Goal: Task Accomplishment & Management: Complete application form

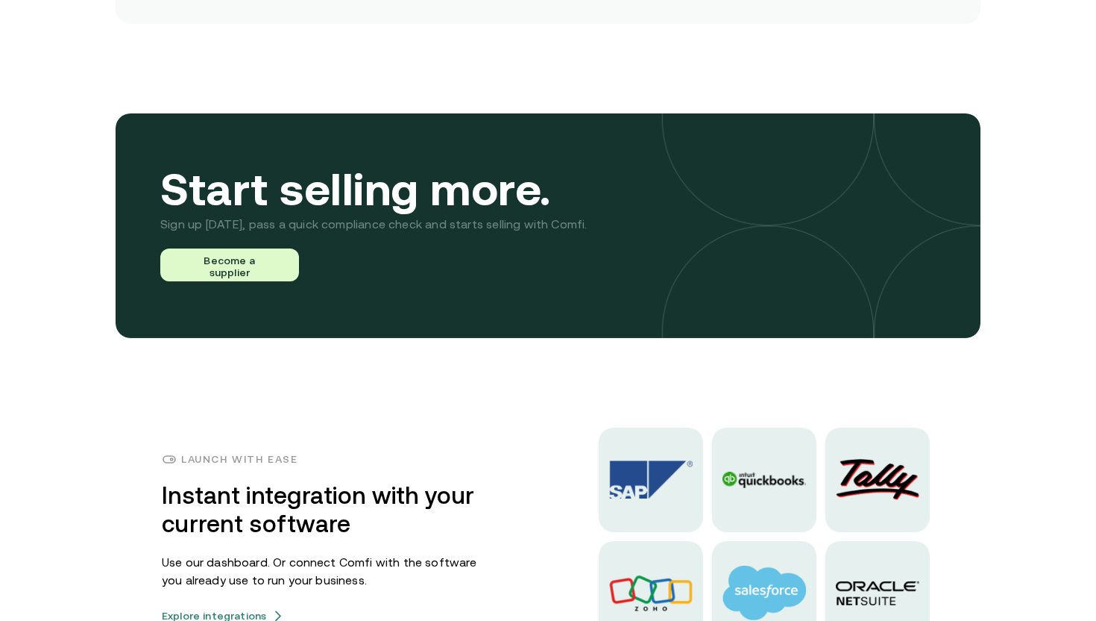
scroll to position [3455, 0]
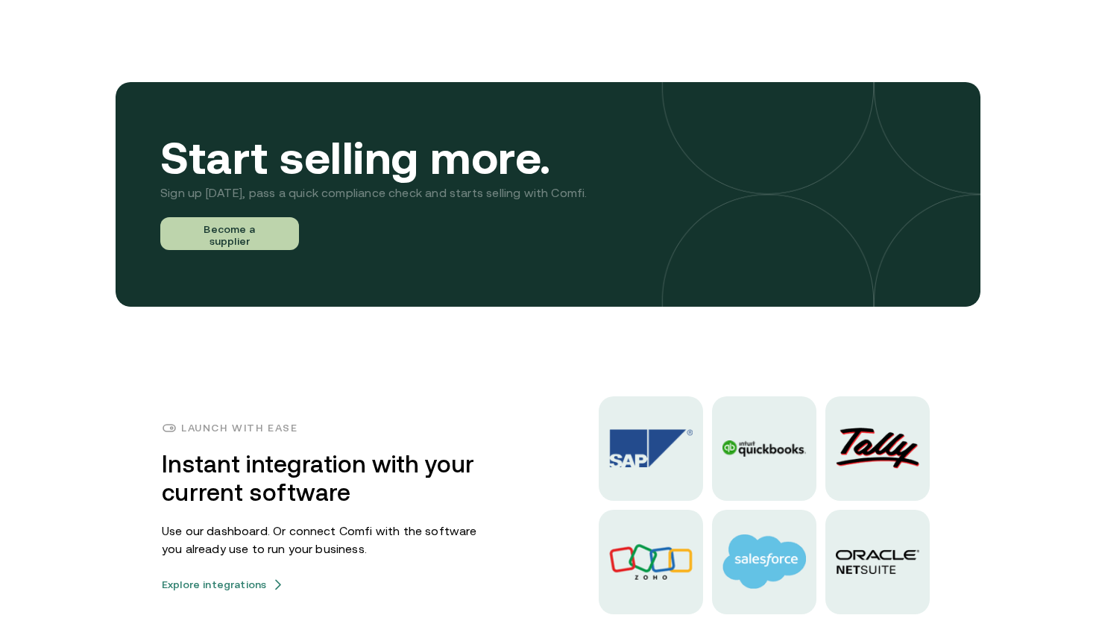
click at [262, 230] on button "Become a supplier" at bounding box center [229, 233] width 139 height 33
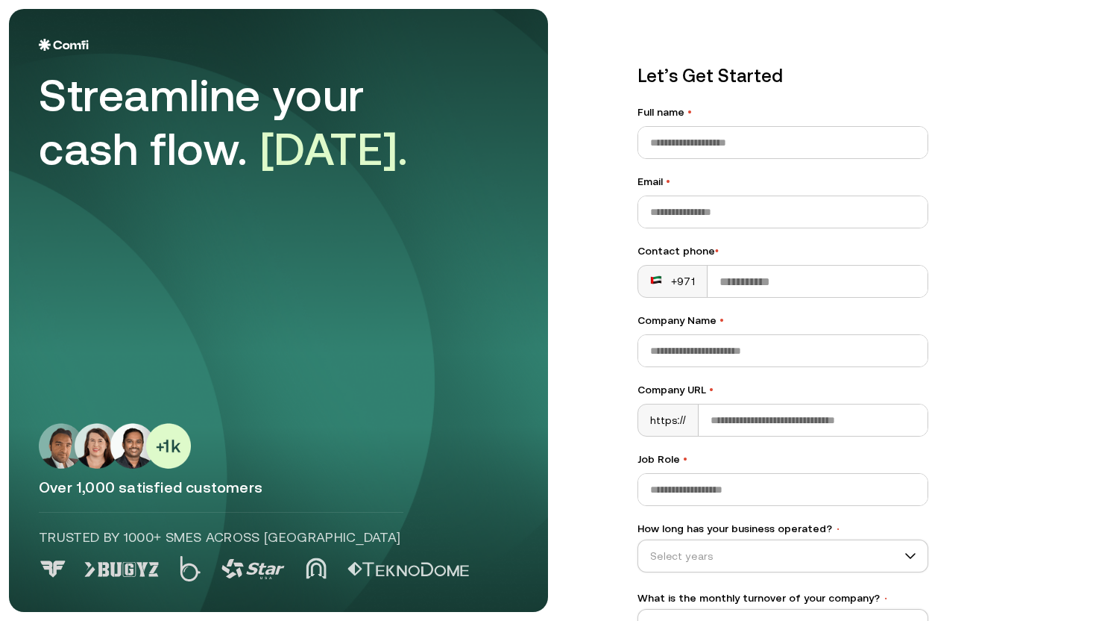
scroll to position [101, 0]
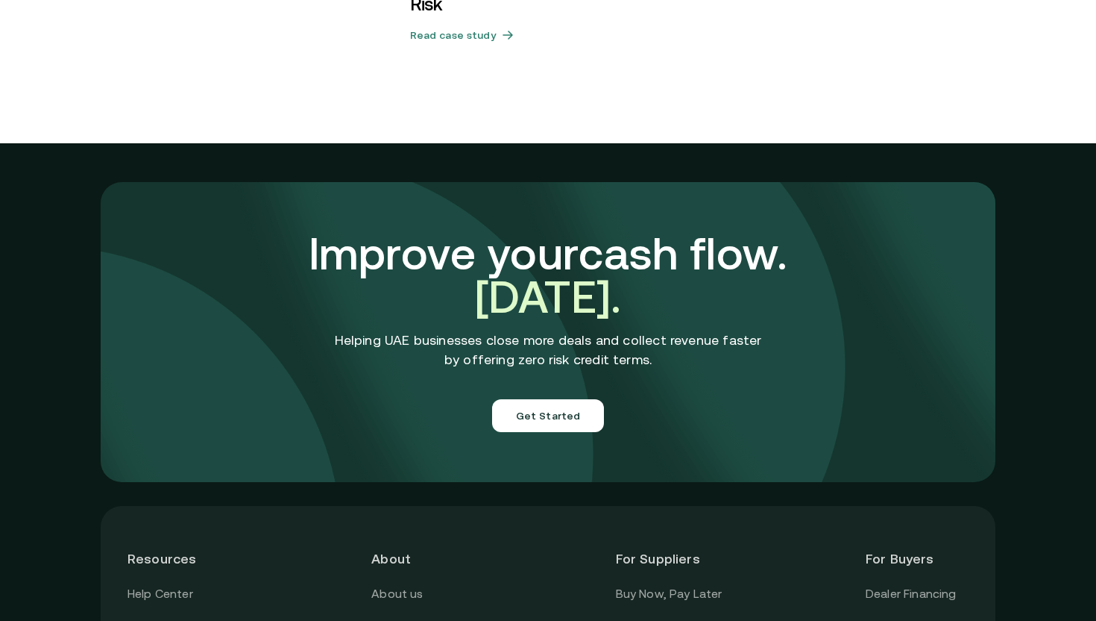
scroll to position [5287, 0]
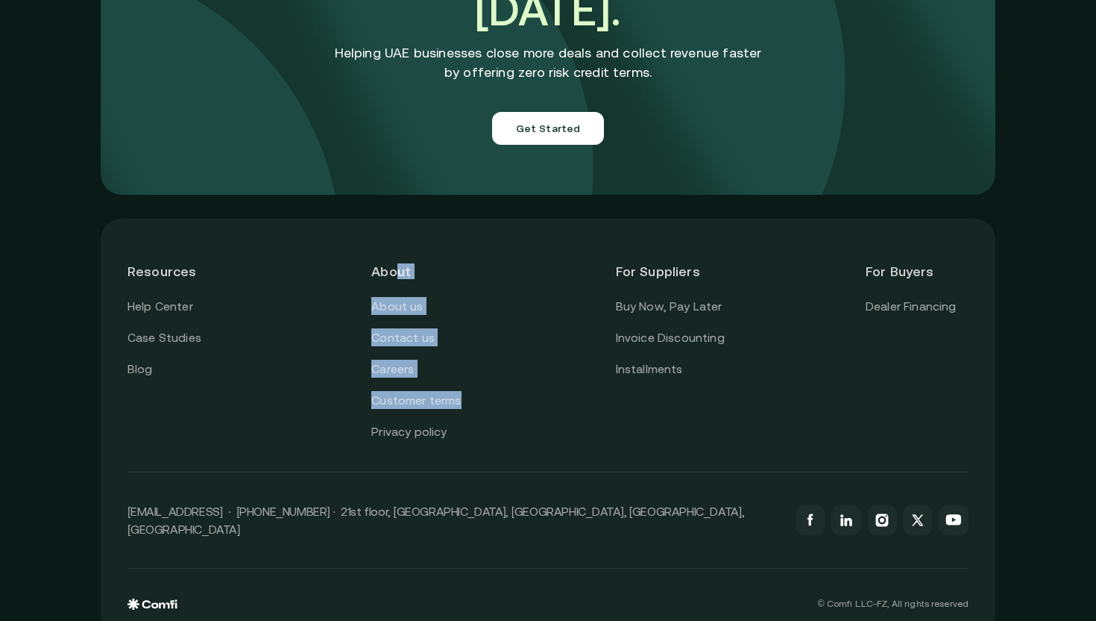
drag, startPoint x: 536, startPoint y: 400, endPoint x: 397, endPoint y: 254, distance: 202.1
click at [397, 254] on div "Resources Help Center Case Studies Blog About About us Contact us Careers Custo…" at bounding box center [548, 343] width 841 height 196
drag, startPoint x: 310, startPoint y: 248, endPoint x: 483, endPoint y: 445, distance: 263.2
click at [483, 445] on div "Resources Help Center Case Studies Blog About About us Contact us Careers Custo…" at bounding box center [548, 358] width 841 height 227
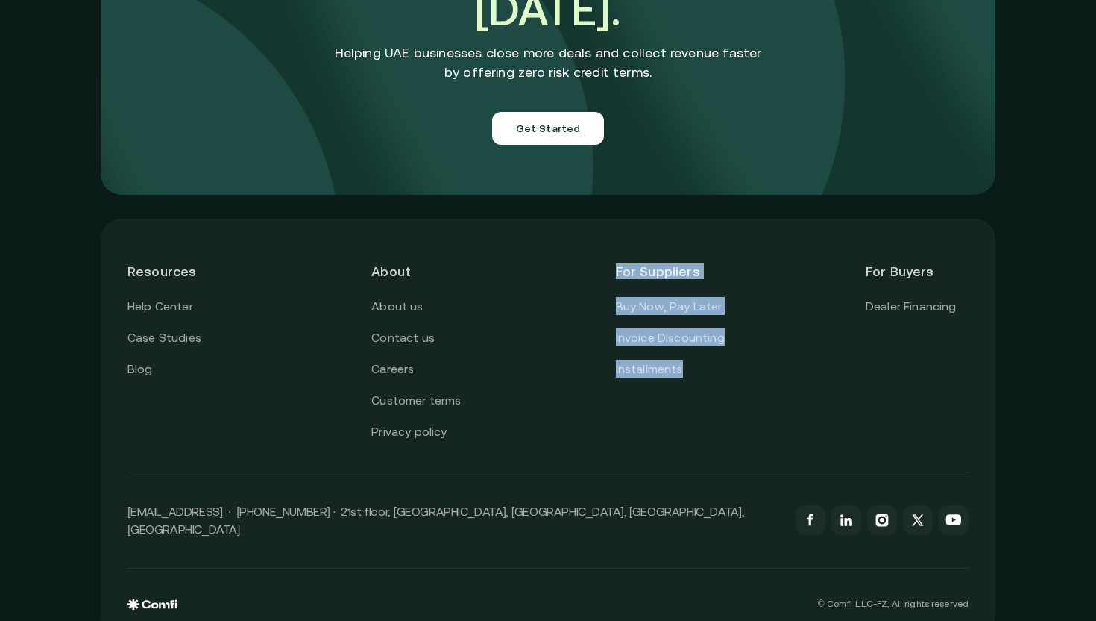
drag, startPoint x: 666, startPoint y: 415, endPoint x: 603, endPoint y: 254, distance: 172.2
click at [603, 254] on div "Resources Help Center Case Studies Blog About About us Contact us Careers Custo…" at bounding box center [548, 343] width 841 height 196
drag, startPoint x: 603, startPoint y: 254, endPoint x: 716, endPoint y: 401, distance: 184.5
click at [716, 401] on div "Resources Help Center Case Studies Blog About About us Contact us Careers Custo…" at bounding box center [548, 343] width 841 height 196
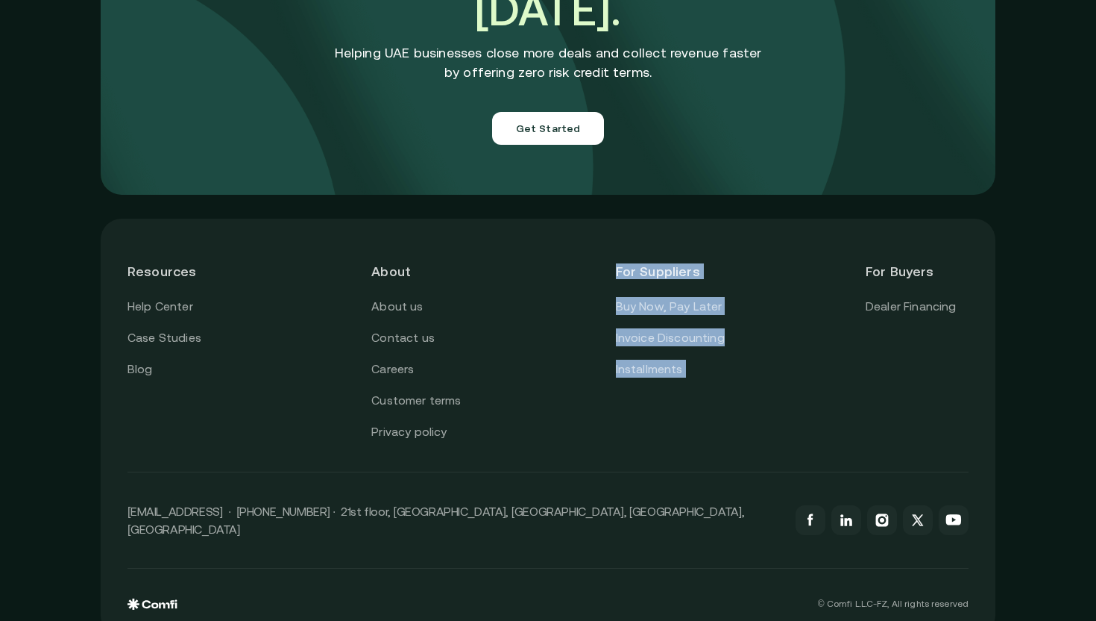
click at [716, 401] on div "For Suppliers Buy Now, Pay Later Invoice Discounting Installments" at bounding box center [670, 343] width 109 height 196
drag, startPoint x: 716, startPoint y: 401, endPoint x: 593, endPoint y: 240, distance: 202.7
click at [593, 245] on div "Resources Help Center Case Studies Blog About About us Contact us Careers Custo…" at bounding box center [548, 343] width 841 height 196
drag, startPoint x: 593, startPoint y: 240, endPoint x: 722, endPoint y: 361, distance: 176.8
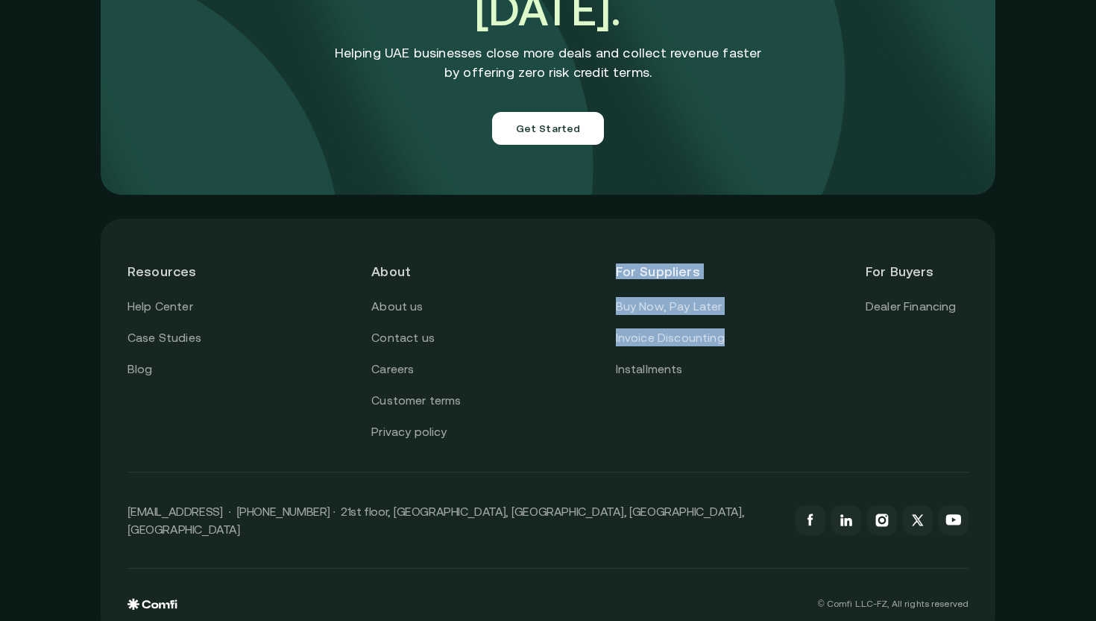
click at [722, 361] on div "Resources Help Center Case Studies Blog About About us Contact us Careers Custo…" at bounding box center [548, 343] width 841 height 196
click at [722, 361] on div "For Suppliers Buy Now, Pay Later Invoice Discounting Installments" at bounding box center [670, 343] width 109 height 196
drag, startPoint x: 722, startPoint y: 364, endPoint x: 570, endPoint y: 241, distance: 195.7
click at [571, 245] on div "Resources Help Center Case Studies Blog About About us Contact us Careers Custo…" at bounding box center [548, 343] width 841 height 196
click at [570, 245] on div "Resources Help Center Case Studies Blog About About us Contact us Careers Custo…" at bounding box center [548, 343] width 841 height 196
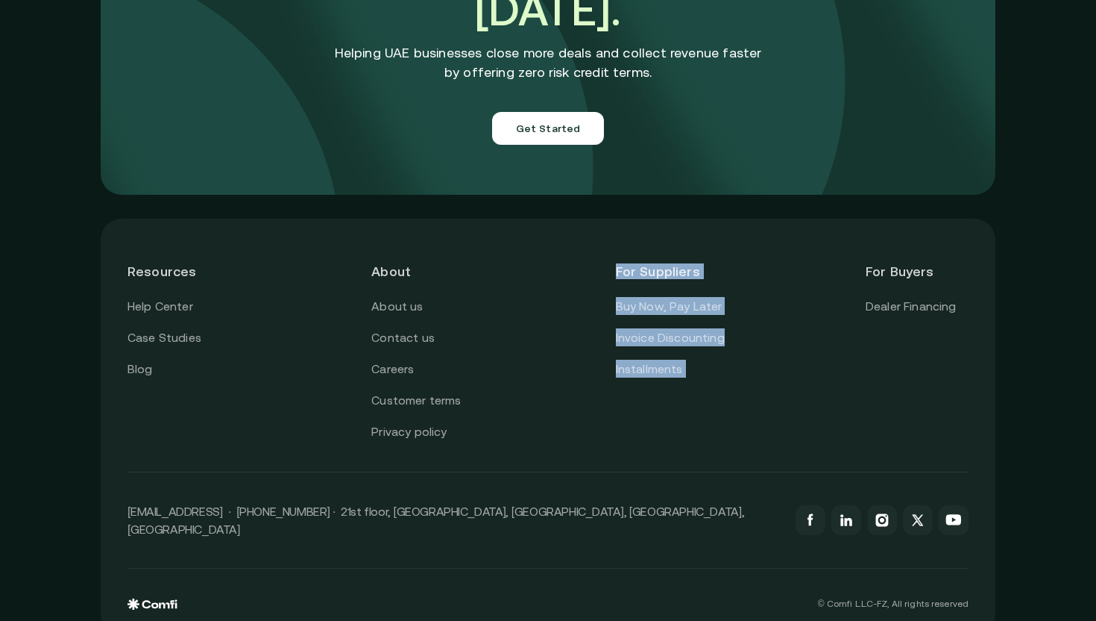
drag, startPoint x: 570, startPoint y: 241, endPoint x: 738, endPoint y: 445, distance: 264.3
click at [738, 445] on div "Resources Help Center Case Studies Blog About About us Contact us Careers Custo…" at bounding box center [548, 358] width 841 height 227
click at [846, 353] on div "Resources Help Center Case Studies Blog About About us Contact us Careers Custo…" at bounding box center [548, 343] width 841 height 196
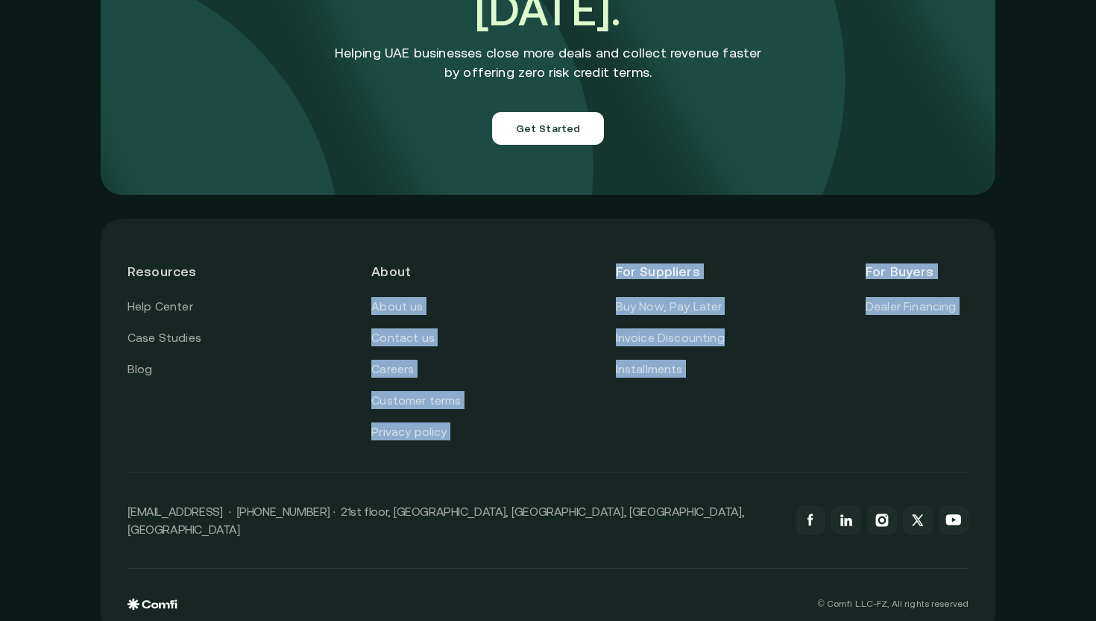
drag, startPoint x: 732, startPoint y: 445, endPoint x: 540, endPoint y: 247, distance: 275.9
click at [539, 247] on div "Resources Help Center Case Studies Blog About About us Contact us Careers Custo…" at bounding box center [548, 343] width 841 height 196
click at [540, 247] on div "Resources Help Center Case Studies Blog About About us Contact us Careers Custo…" at bounding box center [548, 343] width 841 height 196
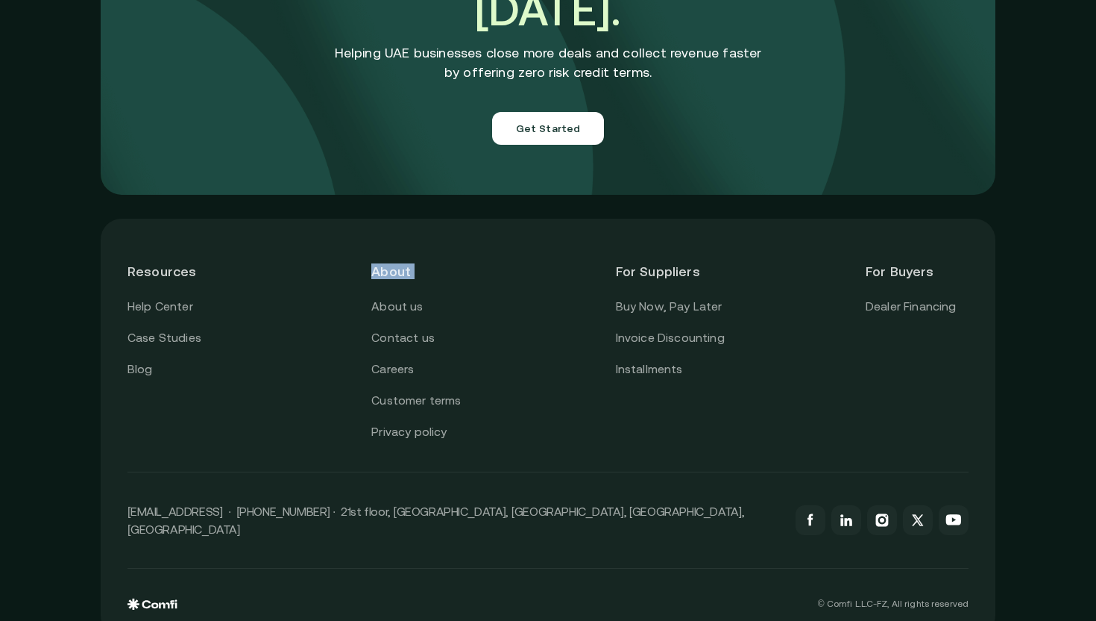
drag, startPoint x: 540, startPoint y: 247, endPoint x: 317, endPoint y: 236, distance: 223.3
click at [317, 245] on div "Resources Help Center Case Studies Blog About About us Contact us Careers Custo…" at bounding box center [548, 343] width 841 height 196
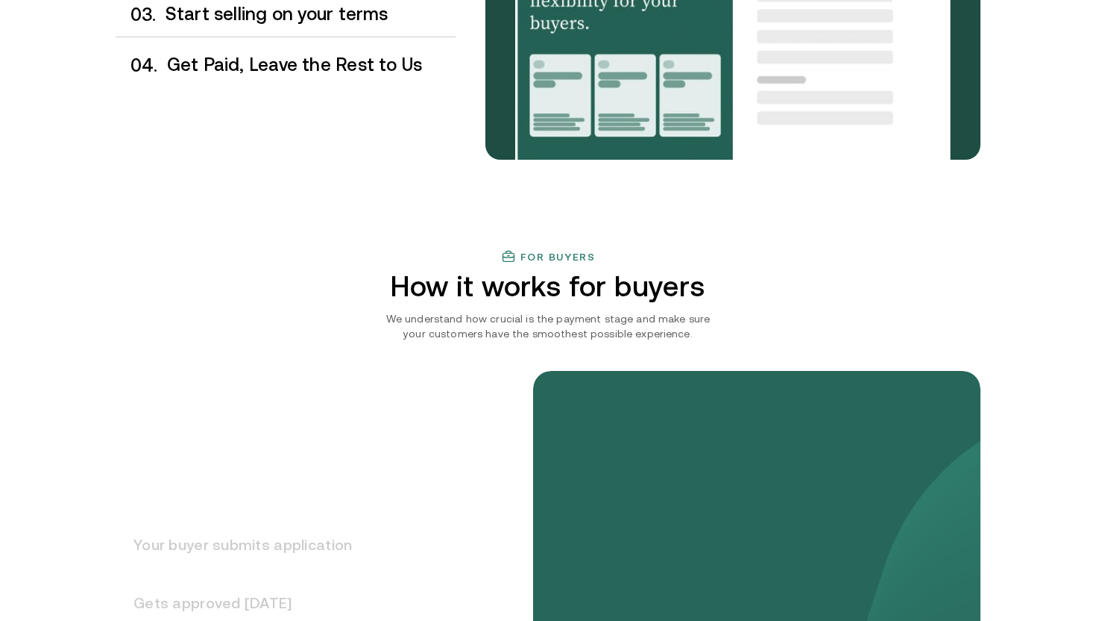
scroll to position [1552, 0]
